Goal: Task Accomplishment & Management: Use online tool/utility

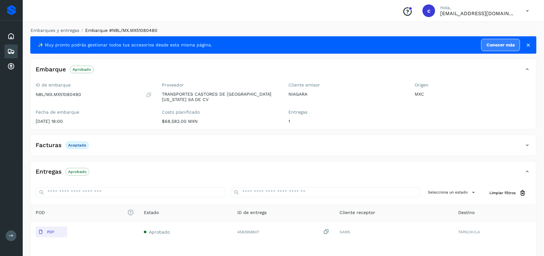
click at [14, 50] on icon at bounding box center [11, 52] width 8 height 8
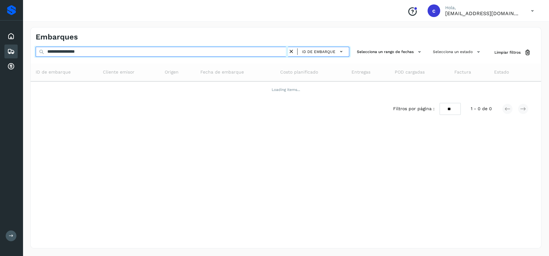
drag, startPoint x: 114, startPoint y: 52, endPoint x: 0, endPoint y: 58, distance: 114.3
click at [0, 58] on div "**********" at bounding box center [274, 128] width 549 height 256
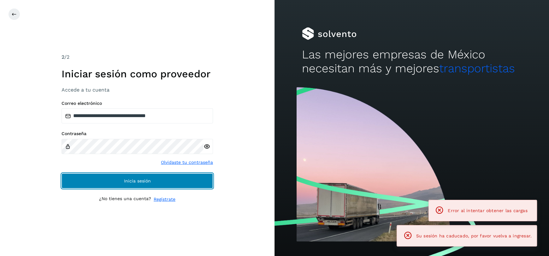
click at [122, 183] on button "Inicia sesión" at bounding box center [137, 180] width 151 height 15
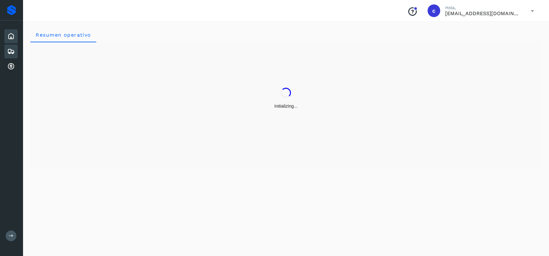
click at [5, 46] on div "Embarques" at bounding box center [10, 51] width 13 height 14
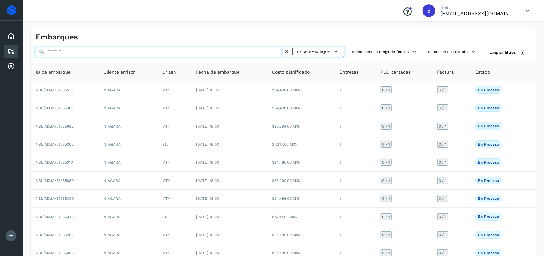
click at [94, 50] on input "text" at bounding box center [159, 52] width 247 height 10
paste input "**********"
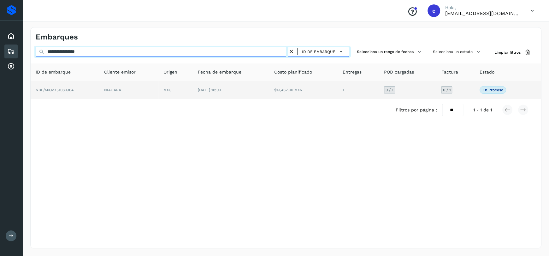
type input "**********"
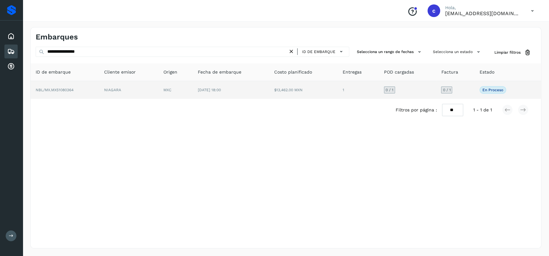
click at [212, 88] on span "[DATE] 18:00" at bounding box center [209, 90] width 23 height 4
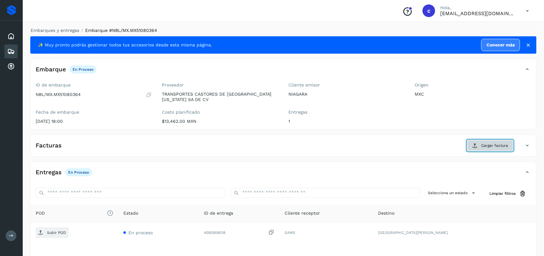
click at [493, 143] on span "Cargar factura" at bounding box center [494, 146] width 27 height 6
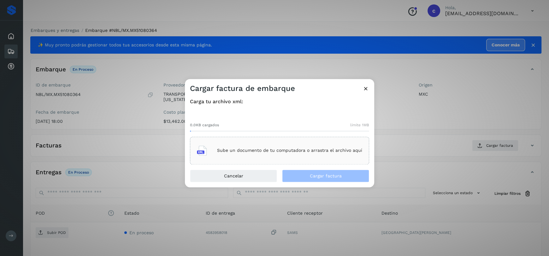
click at [311, 154] on div "Sube un documento de tu computadora o arrastra el archivo aquí" at bounding box center [279, 150] width 165 height 17
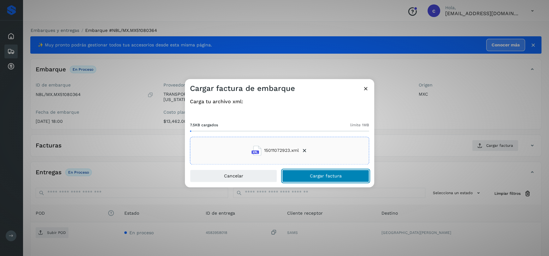
click at [324, 174] on span "Cargar factura" at bounding box center [326, 175] width 32 height 4
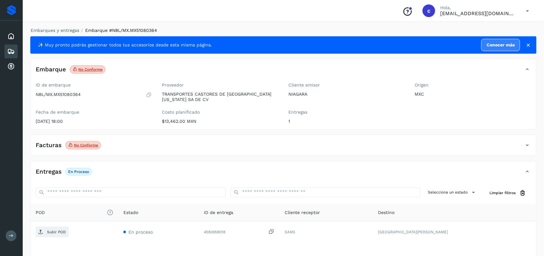
click at [90, 144] on p "No conforme" at bounding box center [86, 145] width 24 height 4
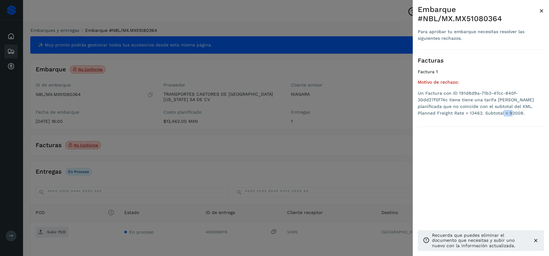
drag, startPoint x: 477, startPoint y: 113, endPoint x: 493, endPoint y: 112, distance: 16.1
click at [493, 112] on li "Un Factura con ID 191d8d9a-71b3-47cc-840f-30dd27f5f74c tiene tiene una tarifa […" at bounding box center [481, 103] width 126 height 26
click at [363, 129] on div at bounding box center [274, 128] width 549 height 256
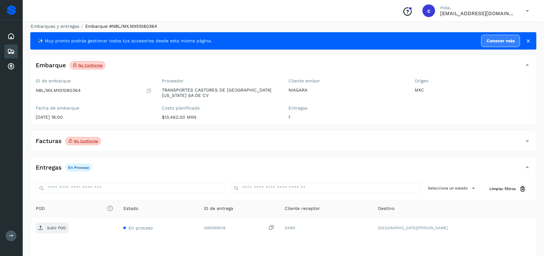
scroll to position [31, 0]
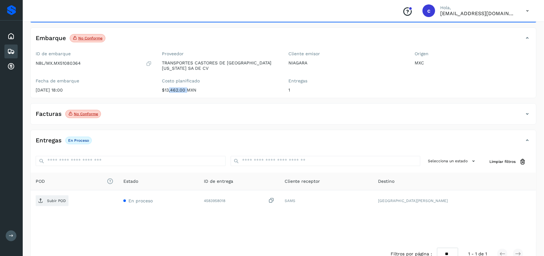
drag, startPoint x: 166, startPoint y: 90, endPoint x: 184, endPoint y: 90, distance: 18.3
click at [184, 90] on p "$13,462.00 MXN" at bounding box center [220, 89] width 116 height 5
copy p "3,462.00"
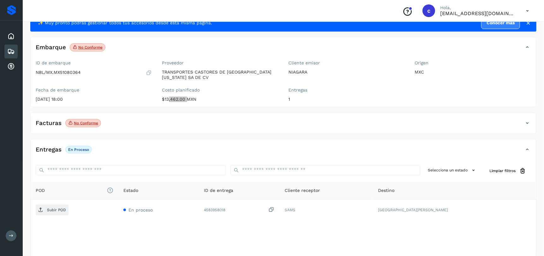
scroll to position [48, 0]
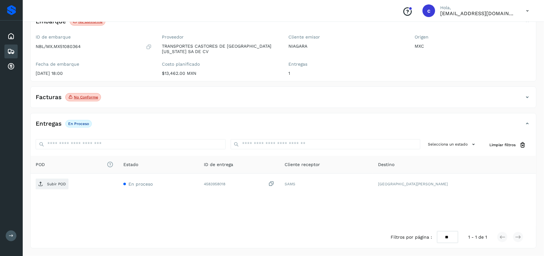
click at [215, 73] on p "$13,462.00 MXN" at bounding box center [220, 73] width 116 height 5
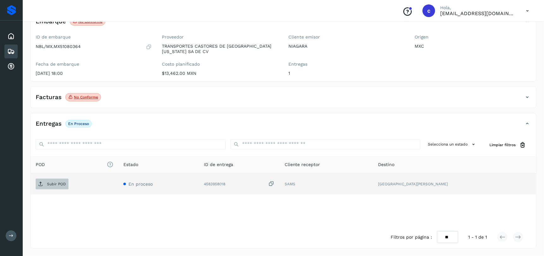
click at [43, 186] on span "Subir POD" at bounding box center [52, 184] width 33 height 10
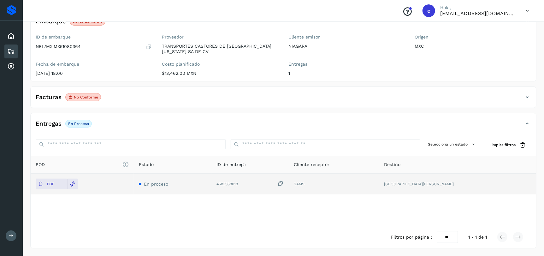
click at [12, 50] on icon at bounding box center [11, 52] width 8 height 8
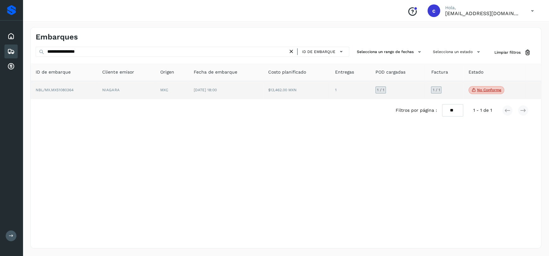
click at [208, 95] on td "[DATE] 18:00" at bounding box center [226, 90] width 75 height 18
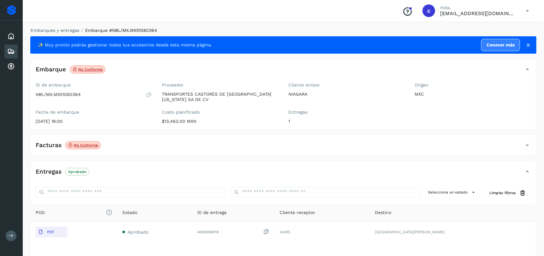
click at [16, 53] on div "Embarques" at bounding box center [10, 51] width 13 height 14
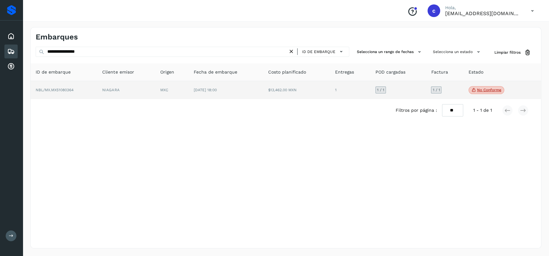
click at [286, 93] on td "$13,462.00 MXN" at bounding box center [296, 90] width 67 height 18
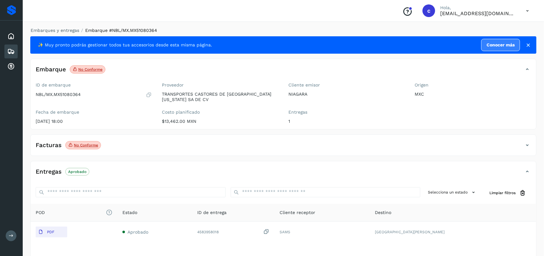
click at [7, 49] on div "Embarques" at bounding box center [10, 51] width 13 height 14
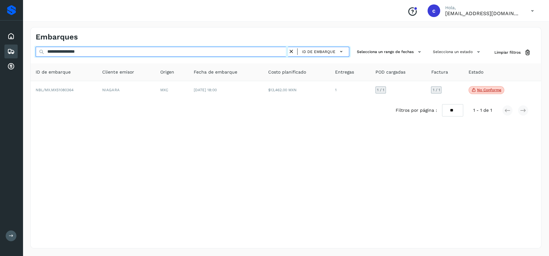
drag, startPoint x: 100, startPoint y: 53, endPoint x: 0, endPoint y: 46, distance: 100.5
click at [0, 46] on div "**********" at bounding box center [274, 128] width 549 height 256
paste input "text"
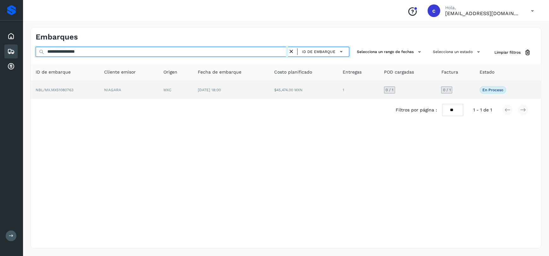
type input "**********"
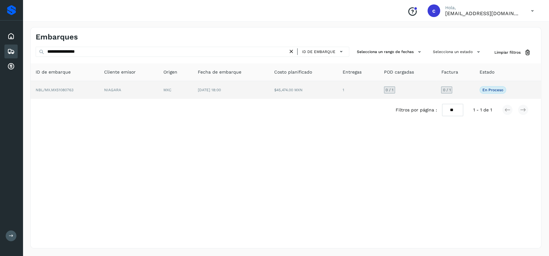
click at [203, 91] on span "[DATE] 18:00" at bounding box center [209, 90] width 23 height 4
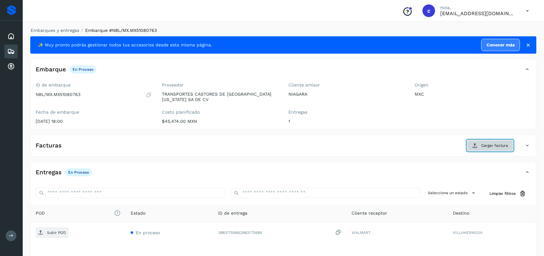
click at [486, 147] on span "Cargar factura" at bounding box center [494, 146] width 27 height 6
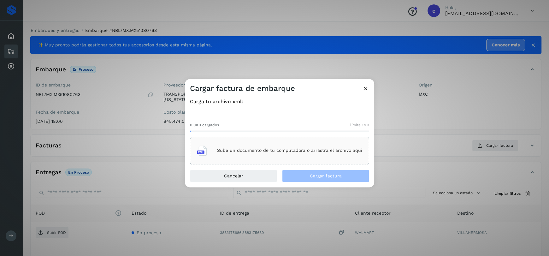
click at [332, 151] on p "Sube un documento de tu computadora o arrastra el archivo aquí" at bounding box center [289, 150] width 145 height 5
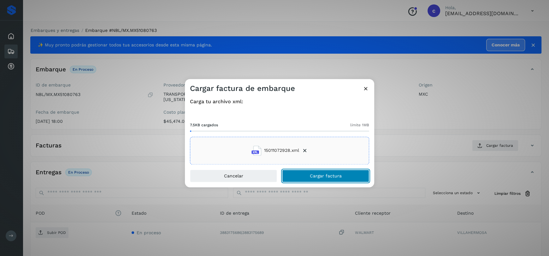
click at [328, 178] on span "Cargar factura" at bounding box center [326, 175] width 32 height 4
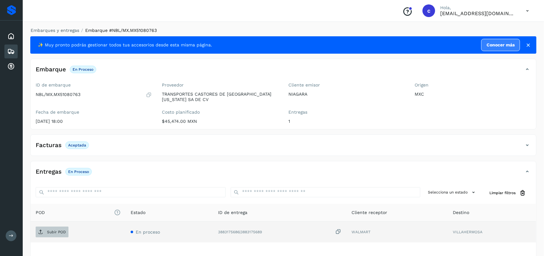
click at [60, 236] on span "Subir POD" at bounding box center [52, 232] width 33 height 10
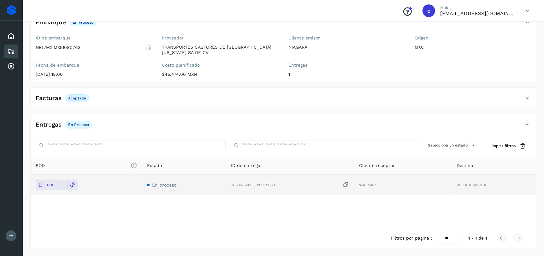
scroll to position [48, 0]
click at [13, 48] on icon at bounding box center [11, 52] width 8 height 8
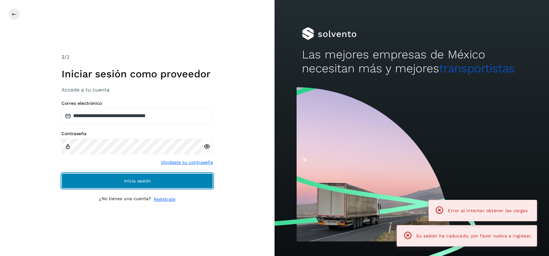
click at [153, 183] on button "Inicia sesión" at bounding box center [137, 180] width 151 height 15
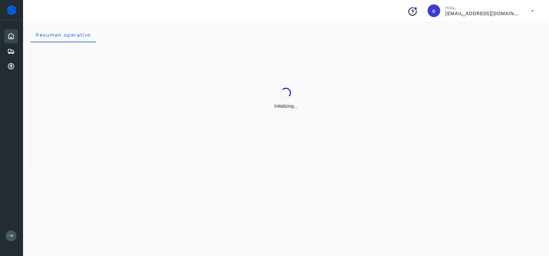
click at [18, 49] on div "Inicio Embarques Cuentas por cobrar" at bounding box center [11, 52] width 23 height 62
click at [15, 50] on div "Embarques" at bounding box center [10, 51] width 13 height 14
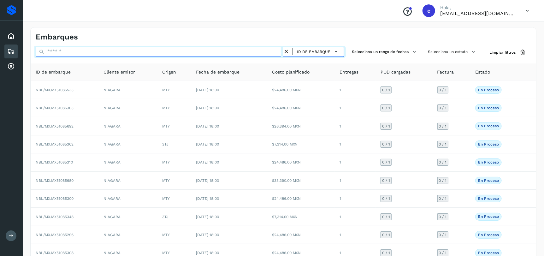
click at [59, 53] on input "text" at bounding box center [159, 52] width 247 height 10
paste input "**********"
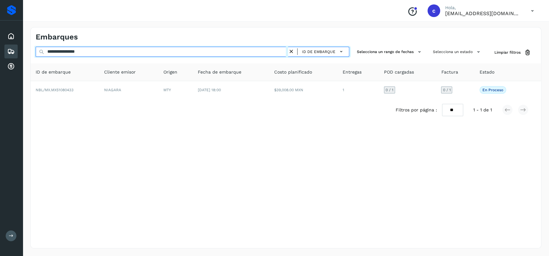
drag, startPoint x: 105, startPoint y: 52, endPoint x: 0, endPoint y: 50, distance: 104.8
click at [0, 50] on div "**********" at bounding box center [274, 128] width 549 height 256
paste input "text"
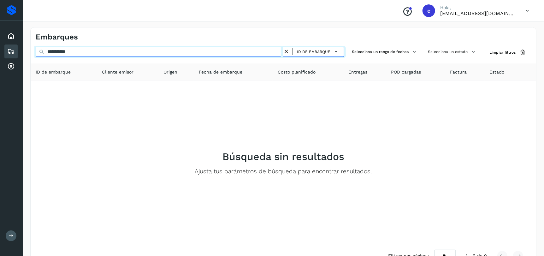
type input "**********"
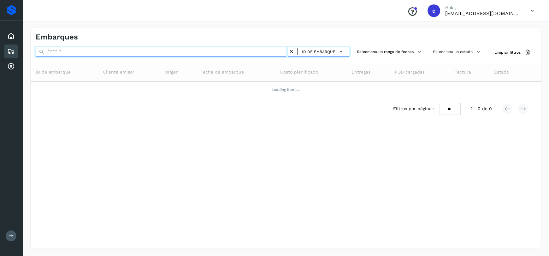
paste input "**********"
click at [81, 50] on input "**********" at bounding box center [162, 52] width 252 height 10
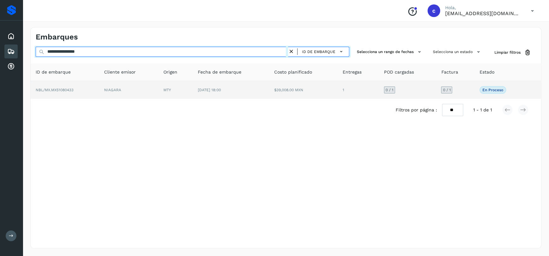
type input "**********"
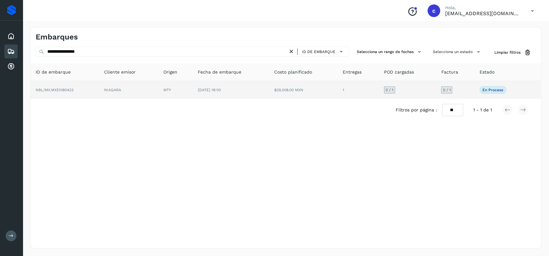
click at [202, 90] on span "[DATE] 18:00" at bounding box center [209, 90] width 23 height 4
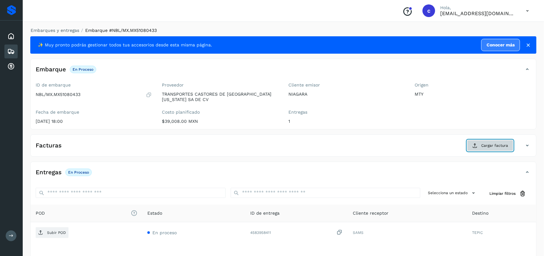
click at [493, 148] on button "Cargar factura" at bounding box center [490, 145] width 46 height 11
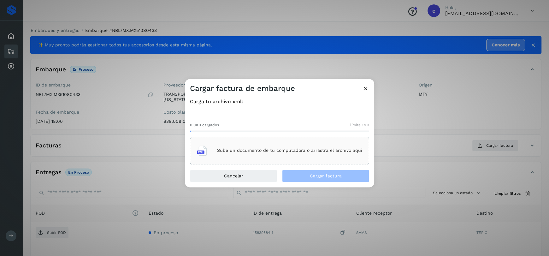
click at [308, 150] on p "Sube un documento de tu computadora o arrastra el archivo aquí" at bounding box center [289, 150] width 145 height 5
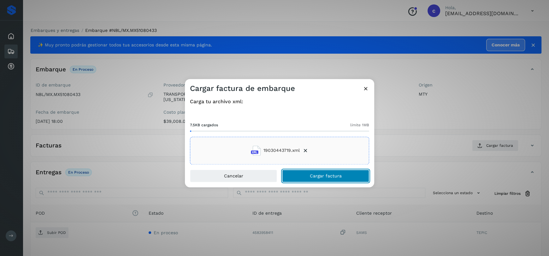
click at [318, 174] on span "Cargar factura" at bounding box center [326, 175] width 32 height 4
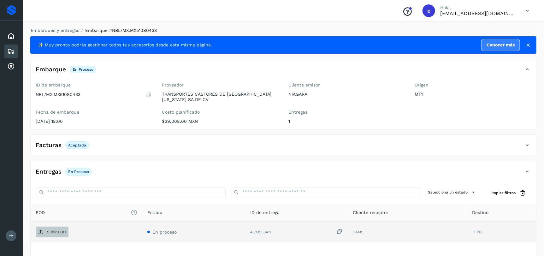
click at [51, 230] on p "Subir POD" at bounding box center [56, 232] width 19 height 4
